Goal: Register for event/course

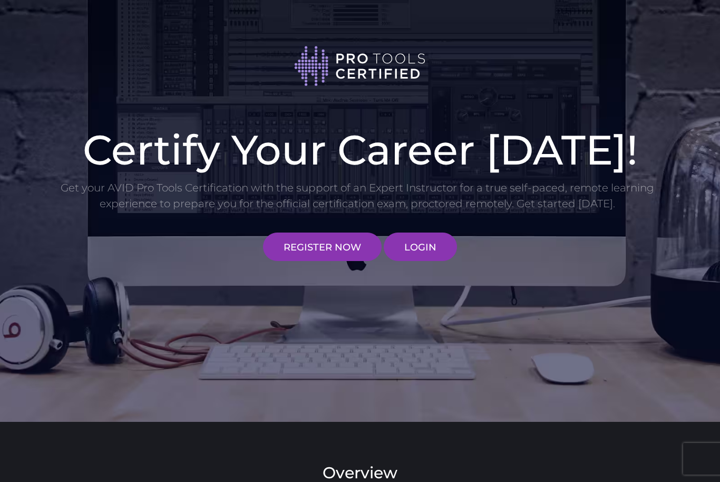
click at [297, 250] on link "REGISTER NOW" at bounding box center [322, 246] width 119 height 28
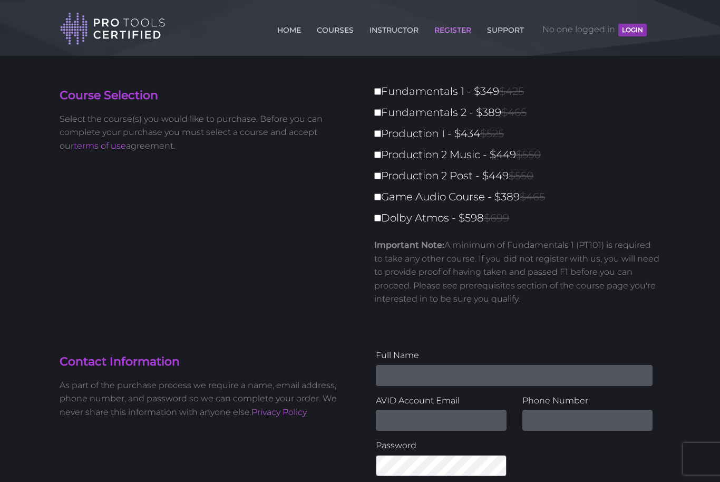
click at [385, 90] on label "Fundamentals 1 - $349 $425" at bounding box center [520, 91] width 292 height 18
click at [381, 90] on input "Fundamentals 1 - $349 $425" at bounding box center [377, 91] width 7 height 7
checkbox input "true"
type input "349"
click at [378, 113] on input "Fundamentals 2 - $389 $465" at bounding box center [377, 112] width 7 height 7
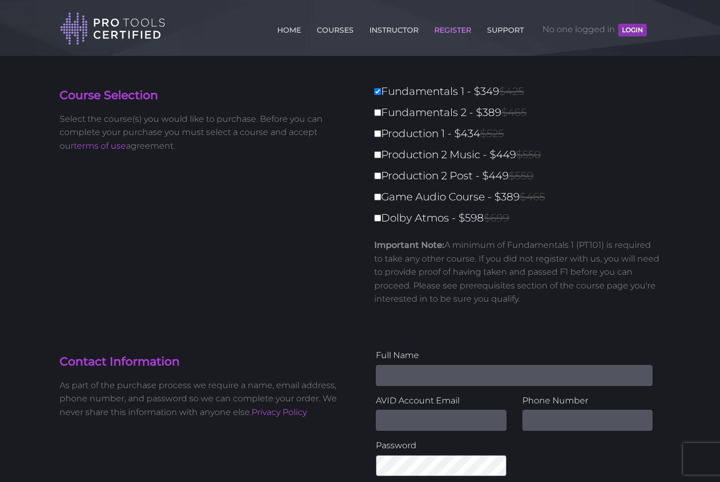
checkbox input "true"
type input "738"
